Goal: Task Accomplishment & Management: Complete application form

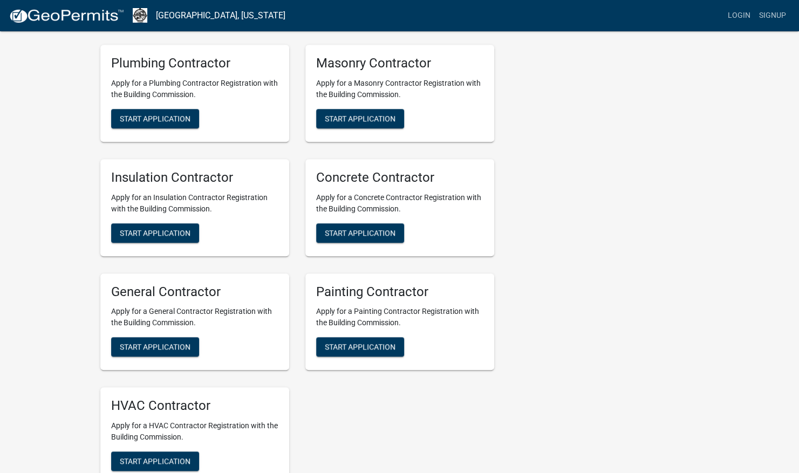
scroll to position [378, 0]
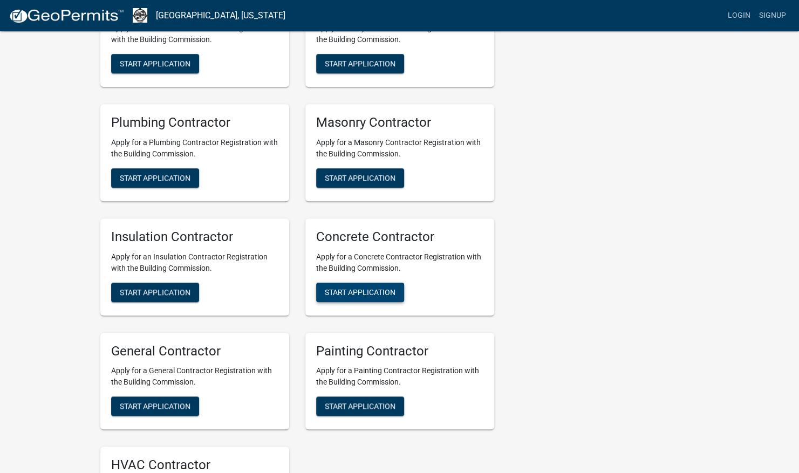
click at [344, 290] on span "Start Application" at bounding box center [360, 292] width 71 height 9
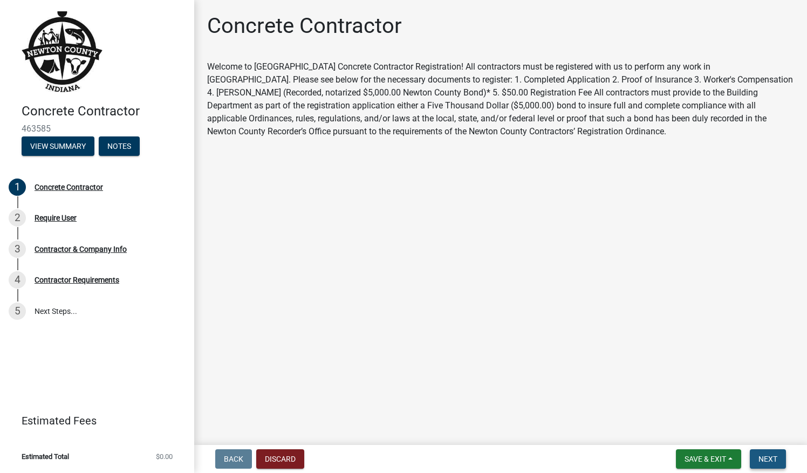
click at [763, 457] on span "Next" at bounding box center [768, 459] width 19 height 9
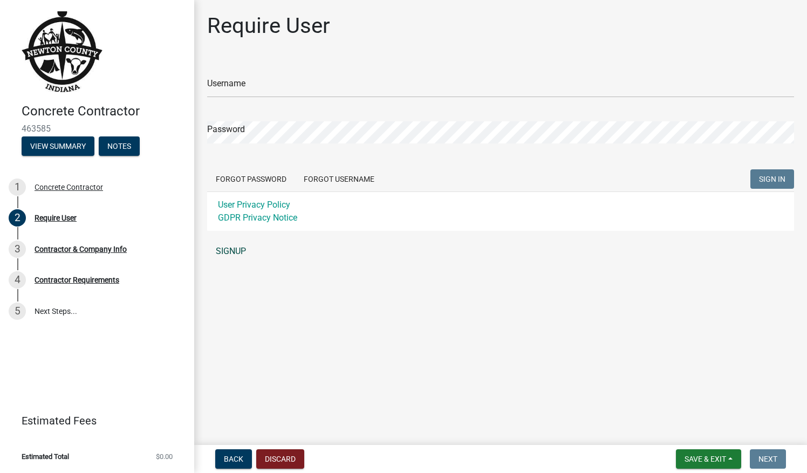
click at [241, 251] on link "SIGNUP" at bounding box center [500, 252] width 587 height 22
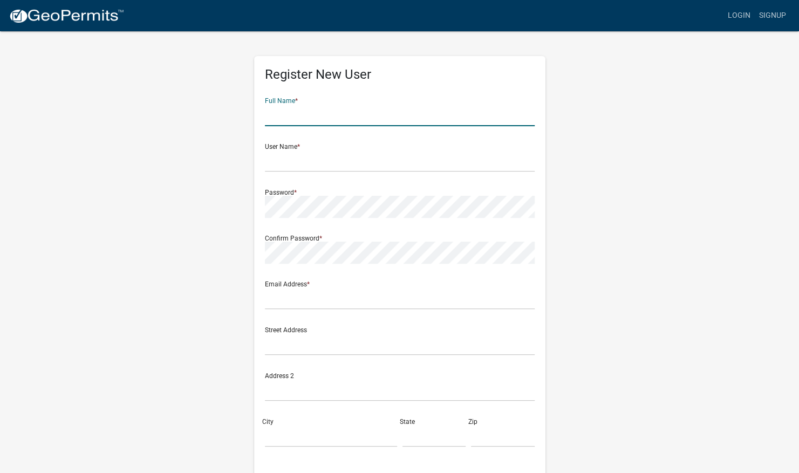
click at [302, 118] on input "text" at bounding box center [400, 115] width 270 height 22
type input "Heeringa Construction LLC"
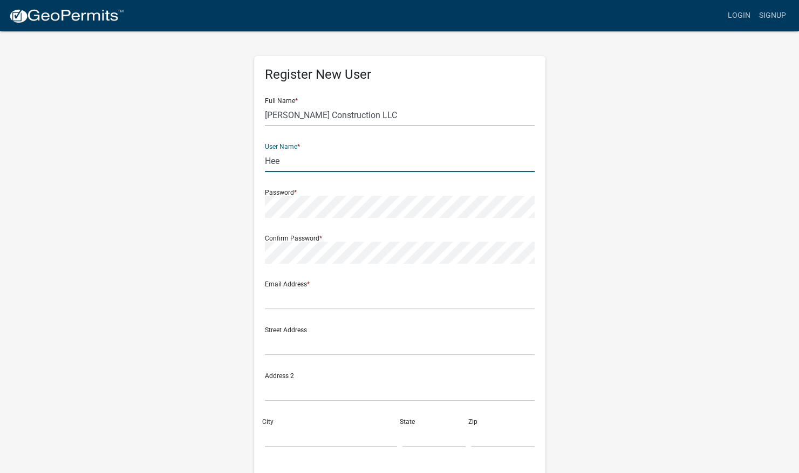
type input "HeeringaConstruction"
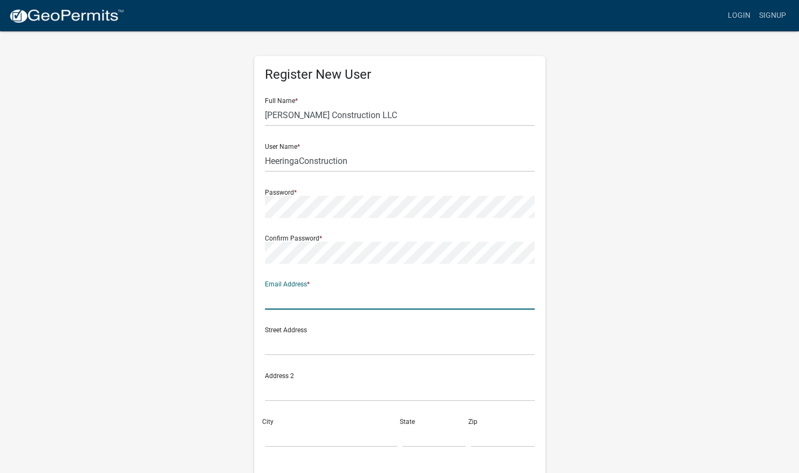
click at [281, 304] on input "text" at bounding box center [400, 299] width 270 height 22
type input "billing@heeringaconstruction.com"
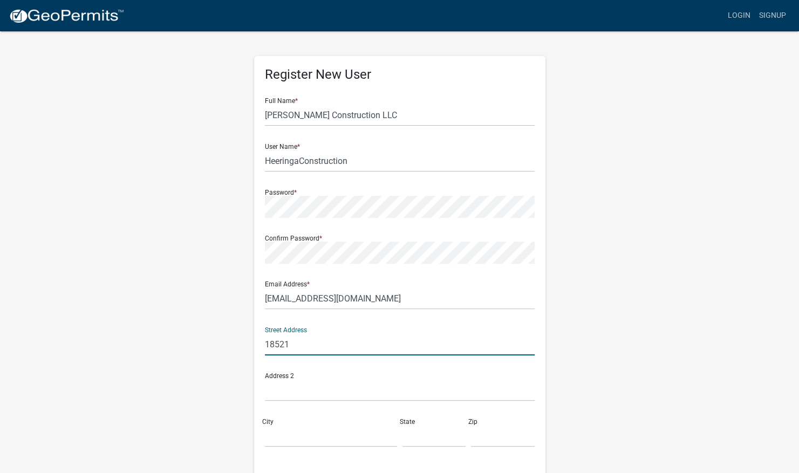
type input "18521 E Queen Creek Rd"
type input "#105-481"
type input "Q"
type input "AZ"
type input "85142"
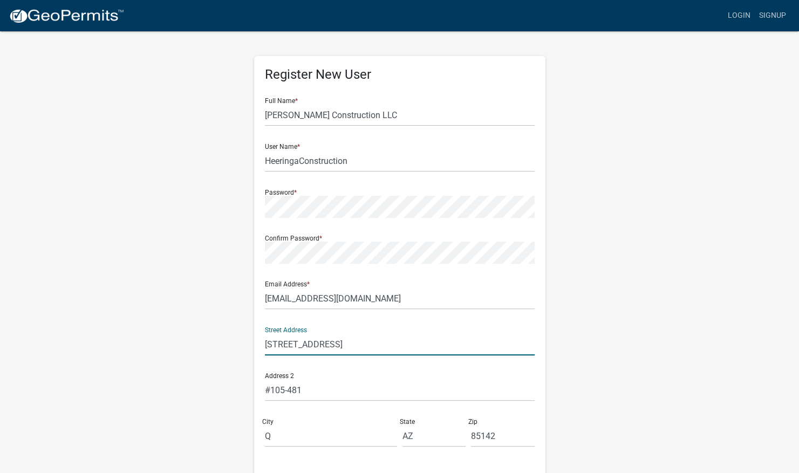
type input "6023901331"
type input "18521 E Queen Creek Rd. #105-481 Queen C"
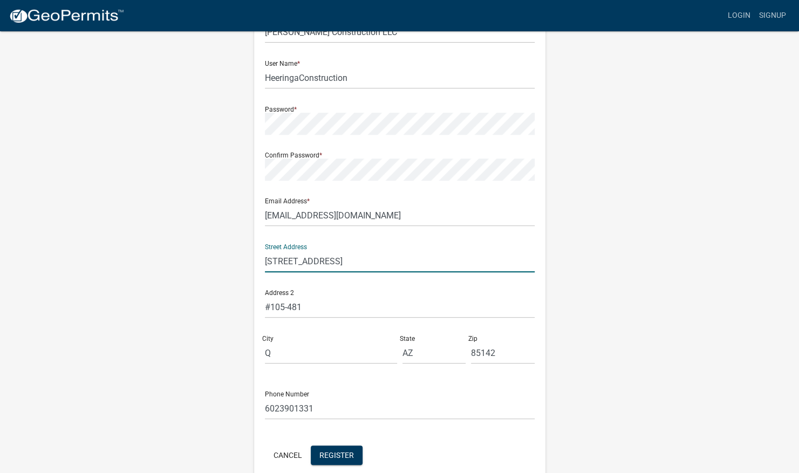
scroll to position [134, 0]
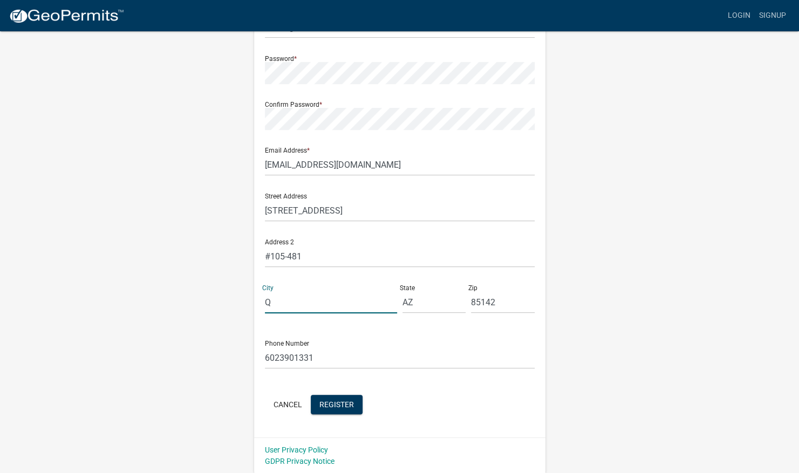
click at [277, 303] on input "Q" at bounding box center [331, 302] width 132 height 22
type input "Queen Creek"
drag, startPoint x: 320, startPoint y: 362, endPoint x: 235, endPoint y: 361, distance: 84.7
click at [235, 361] on div "Register New User Full Name * Heeringa Construction LLC User Name * HeeringaCon…" at bounding box center [399, 184] width 615 height 577
type input "4807486480"
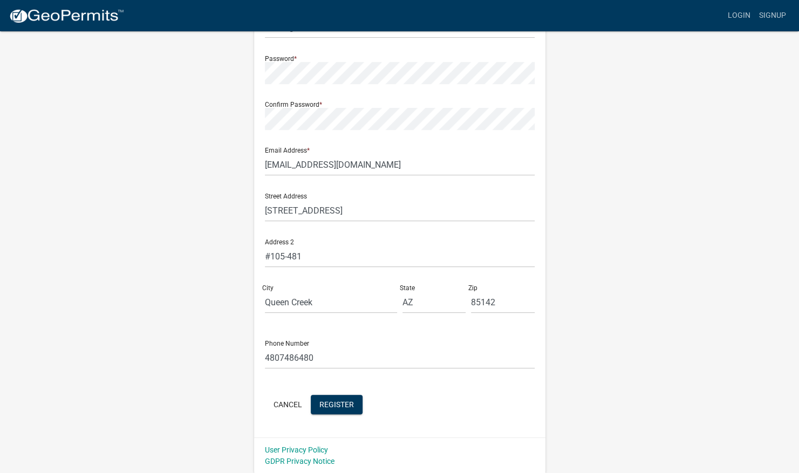
click at [260, 326] on div "Register New User Full Name * Heeringa Construction LLC User Name * HeeringaCon…" at bounding box center [399, 179] width 291 height 515
click at [343, 408] on span "Register" at bounding box center [336, 404] width 35 height 9
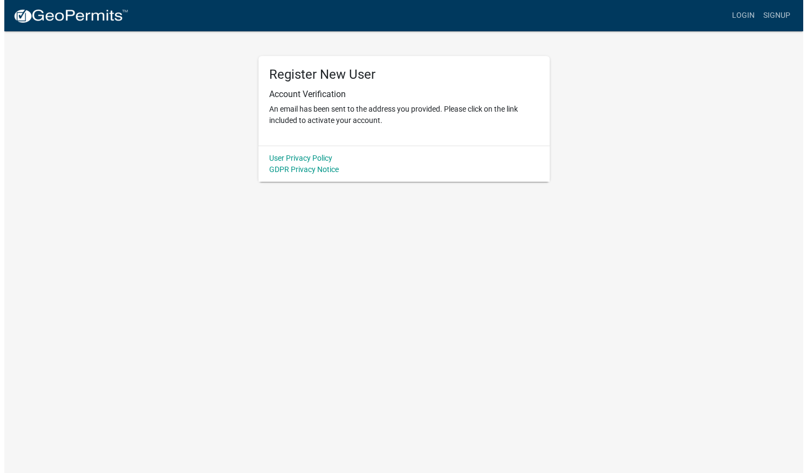
scroll to position [0, 0]
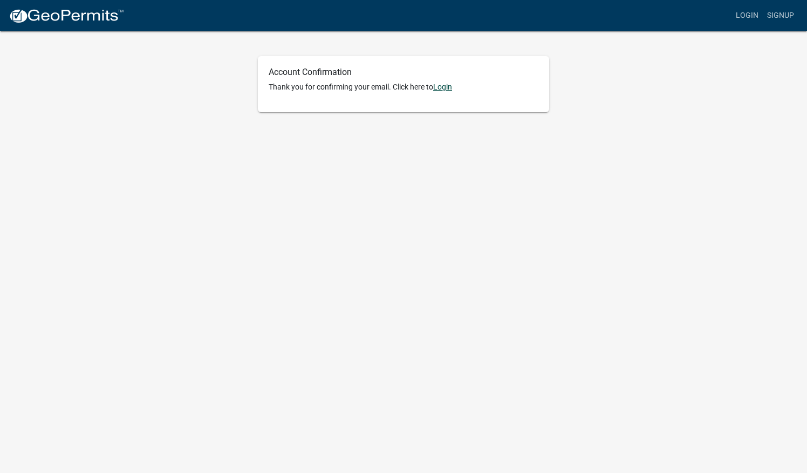
click at [448, 86] on link "Login" at bounding box center [442, 87] width 19 height 9
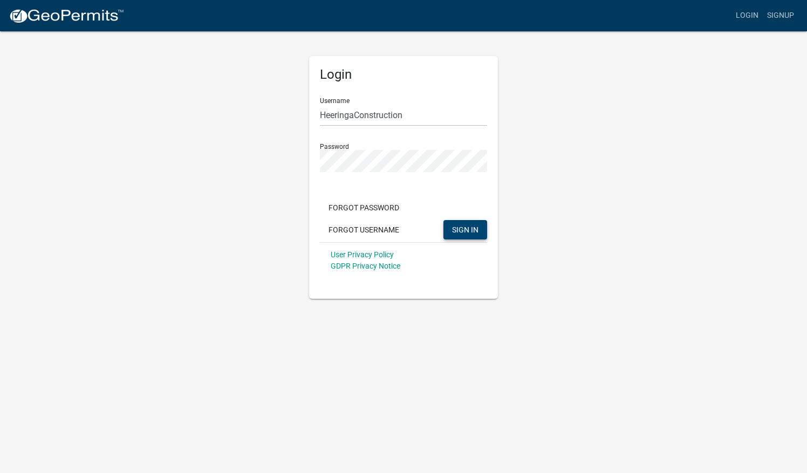
click at [469, 228] on span "SIGN IN" at bounding box center [465, 229] width 26 height 9
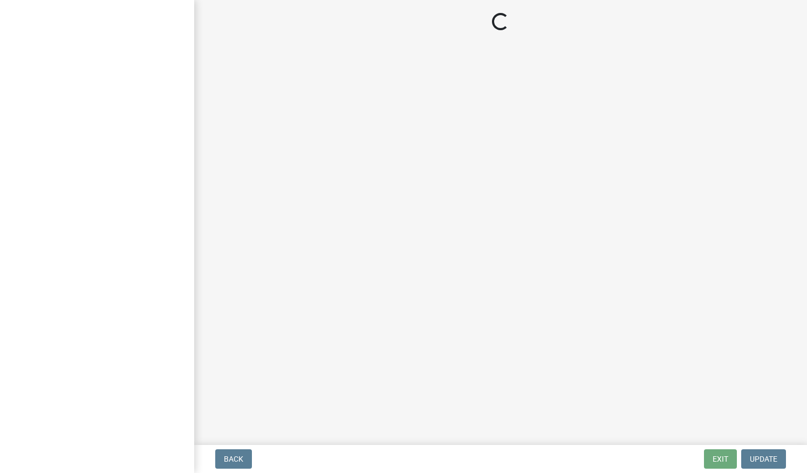
select select "AZ"
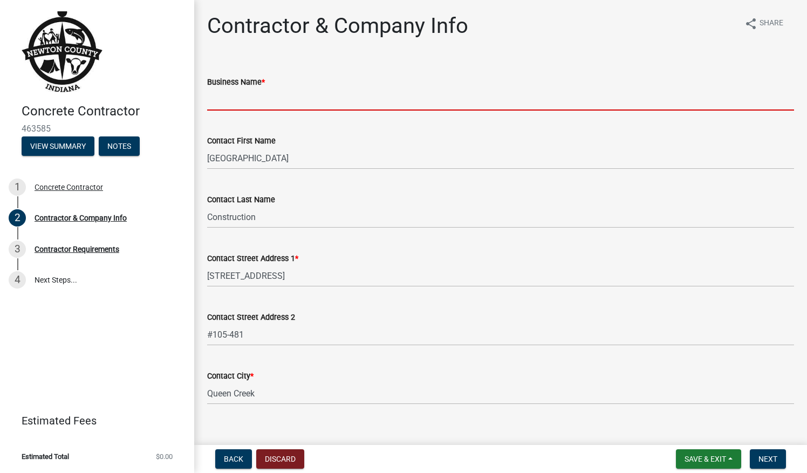
click at [248, 99] on input "Business Name *" at bounding box center [500, 99] width 587 height 22
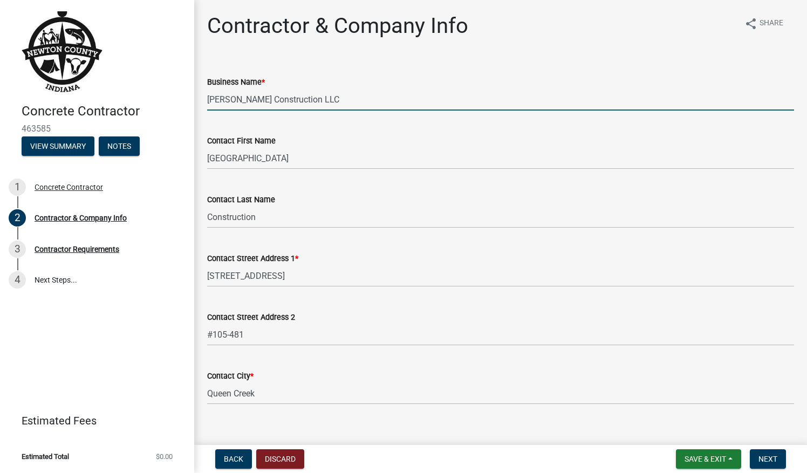
type input "Heeringa Construction LLC"
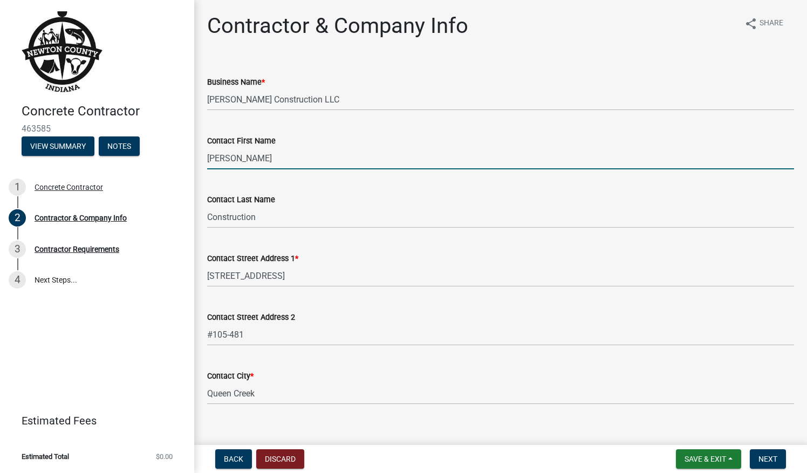
type input "Keith"
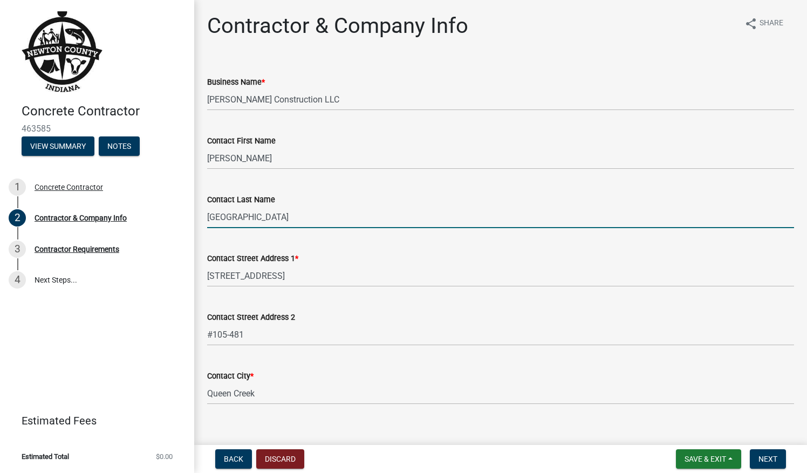
type input "Heeringa"
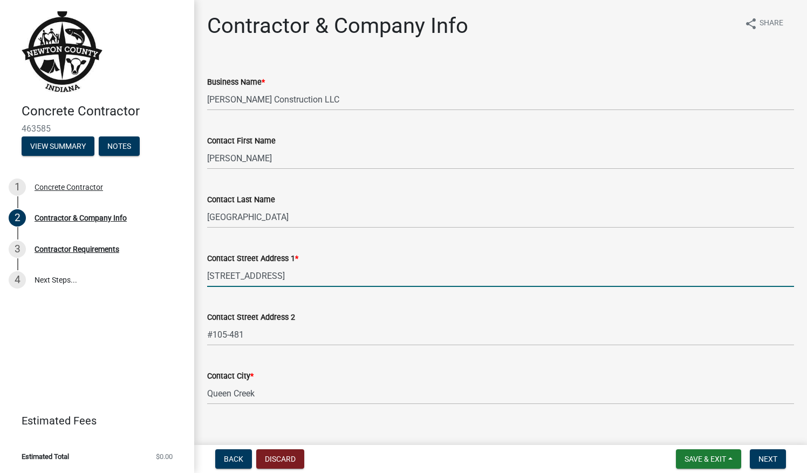
click at [388, 272] on input "18521 E Queen Creek Rd. #105-481 Queen C" at bounding box center [500, 276] width 587 height 22
drag, startPoint x: 388, startPoint y: 272, endPoint x: 350, endPoint y: 275, distance: 37.8
click at [350, 275] on input "18521 E Queen Creek Rd. #105-481 Queen C" at bounding box center [500, 276] width 587 height 22
type input "18521 E Queen Creek Rd. #105-481"
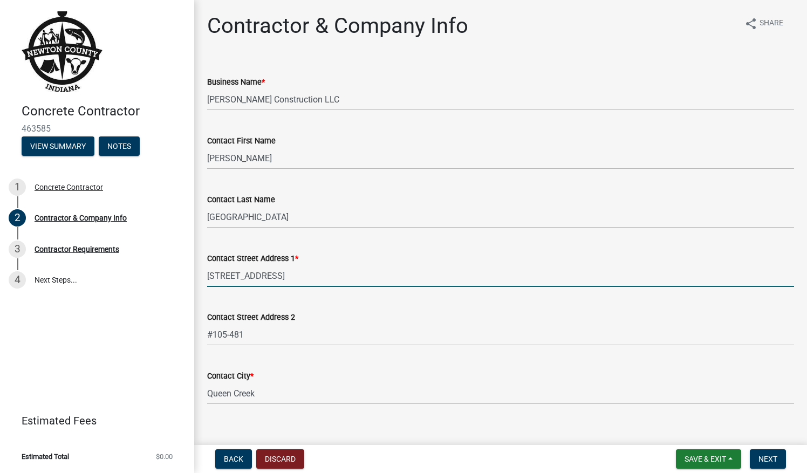
click at [454, 199] on div "Contact Last Name" at bounding box center [500, 199] width 587 height 13
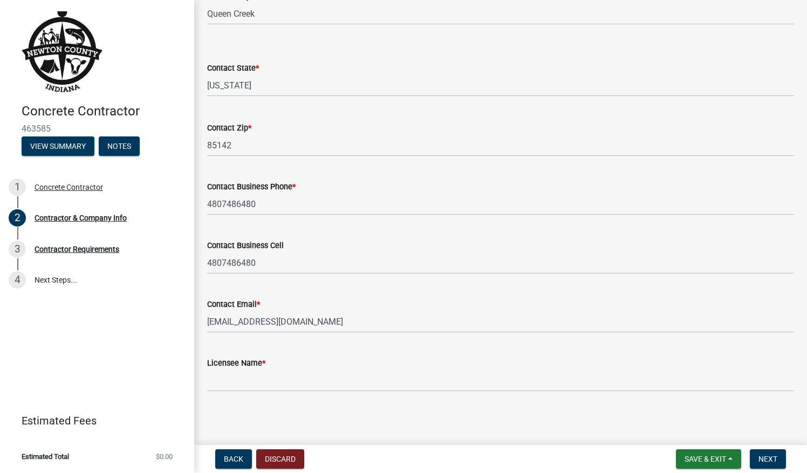
scroll to position [381, 0]
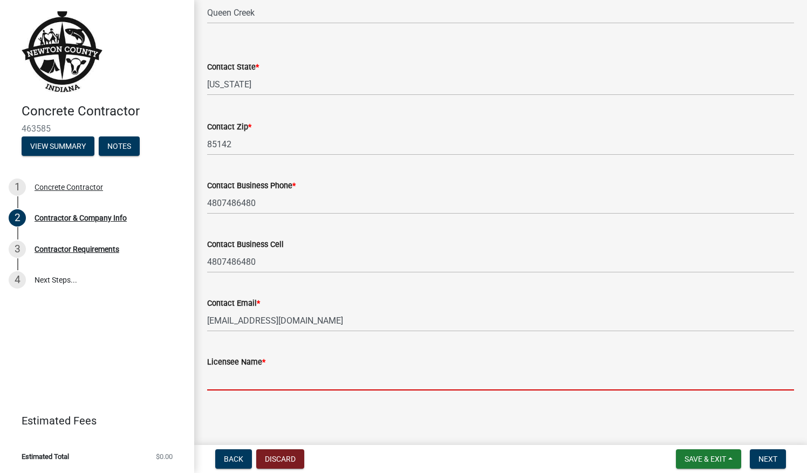
click at [257, 381] on input "Licensee Name *" at bounding box center [500, 379] width 587 height 22
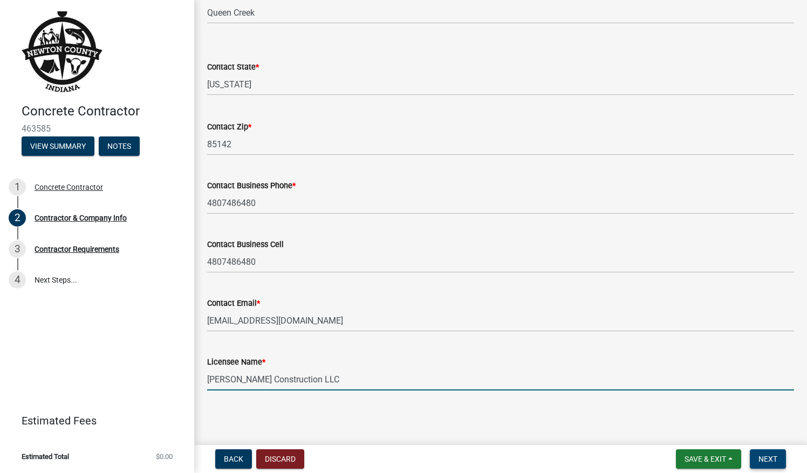
type input "Heeringa Construction LLC"
click at [768, 453] on button "Next" at bounding box center [768, 458] width 36 height 19
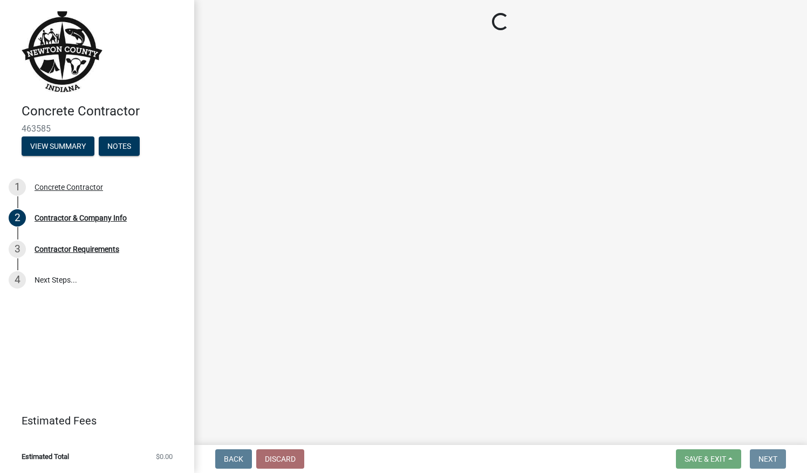
scroll to position [0, 0]
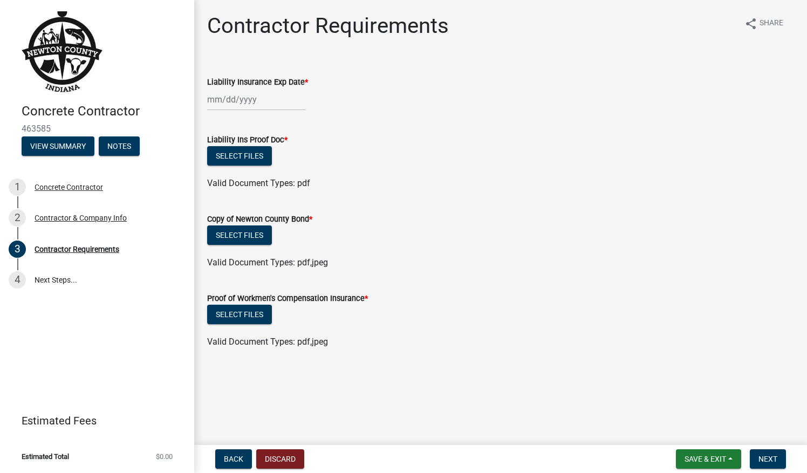
click at [254, 101] on div at bounding box center [256, 99] width 99 height 22
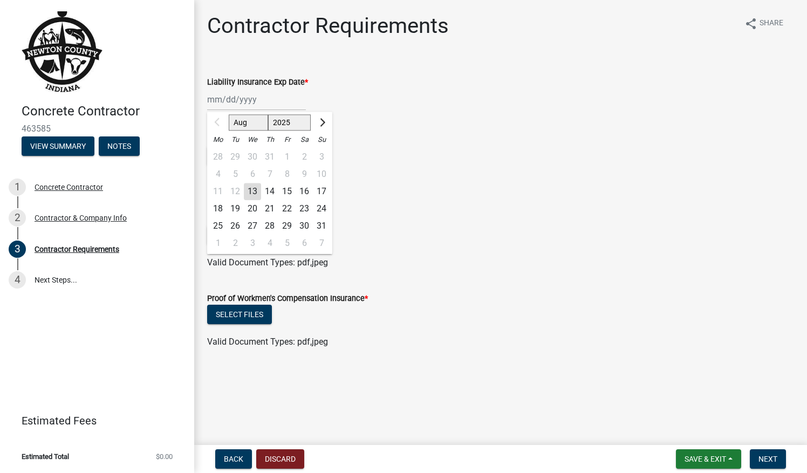
click at [263, 124] on select "Aug Sep Oct Nov Dec" at bounding box center [248, 123] width 39 height 16
click at [284, 120] on select "2025 2026 2027 2028 2029 2030 2031 2032 2033 2034 2035 2036 2037 2038 2039 2040…" at bounding box center [289, 123] width 43 height 16
select select "2026"
click at [268, 115] on select "2025 2026 2027 2028 2029 2030 2031 2032 2033 2034 2035 2036 2037 2038 2039 2040…" at bounding box center [289, 123] width 43 height 16
click at [251, 120] on select "Jan Feb Mar Apr May Jun Jul Aug Sep Oct Nov Dec" at bounding box center [251, 123] width 44 height 16
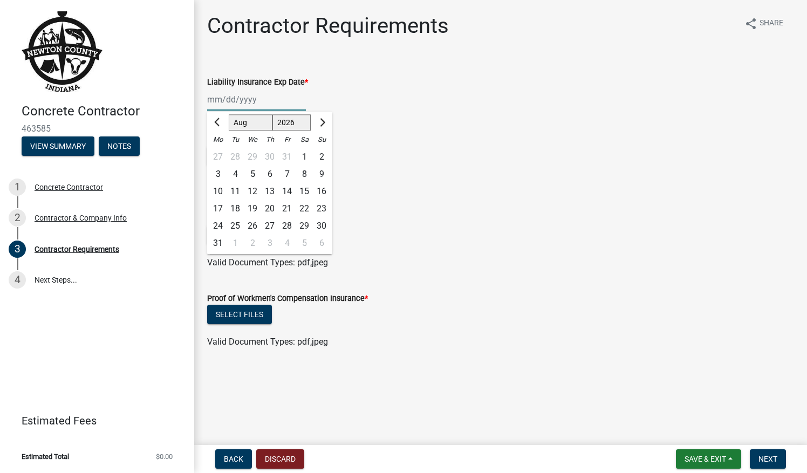
select select "3"
click at [229, 115] on select "Jan Feb Mar Apr May Jun Jul Aug Sep Oct Nov Dec" at bounding box center [251, 123] width 44 height 16
click at [235, 241] on div "31" at bounding box center [235, 243] width 17 height 17
type input "03/31/2026"
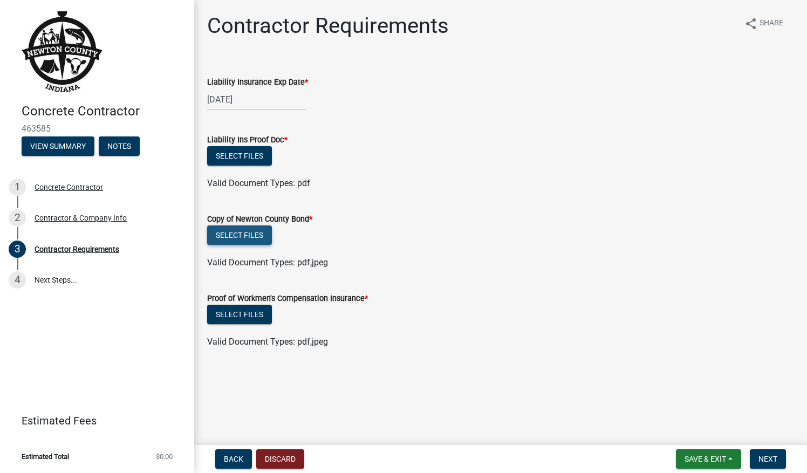
click at [234, 237] on button "Select files" at bounding box center [239, 235] width 65 height 19
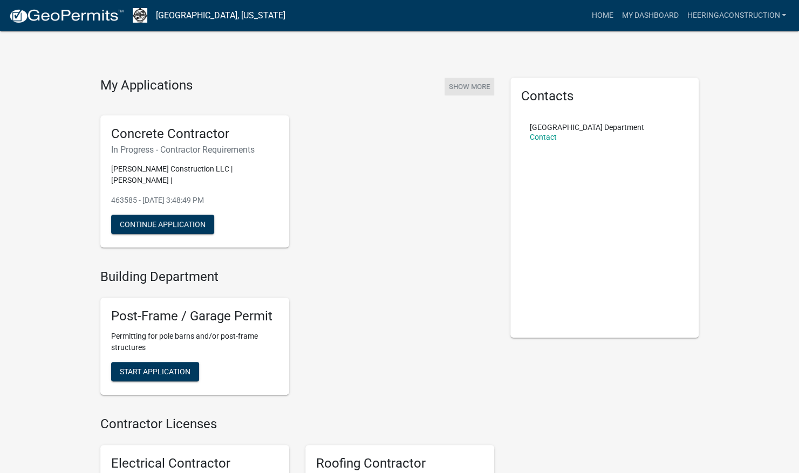
click at [456, 85] on button "Show More" at bounding box center [470, 87] width 50 height 18
